Goal: Find specific page/section: Find specific page/section

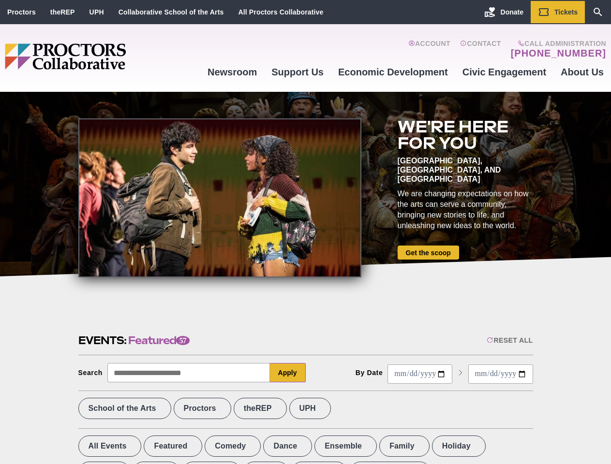
click at [305, 232] on div at bounding box center [219, 197] width 283 height 159
click at [509, 340] on div "Reset All" at bounding box center [510, 341] width 46 height 8
click at [288, 373] on button "Apply" at bounding box center [288, 372] width 36 height 19
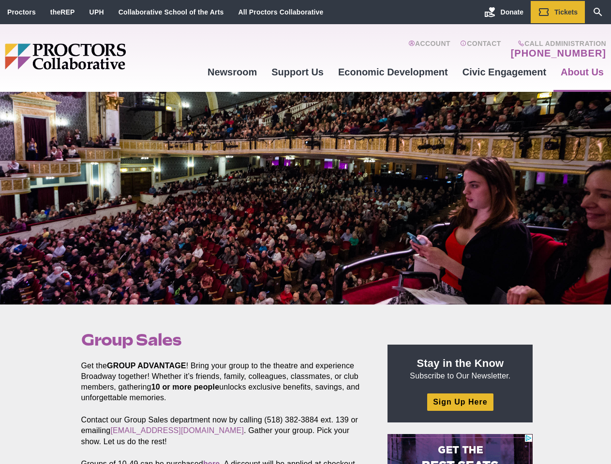
click at [305, 232] on div at bounding box center [305, 198] width 611 height 213
